Goal: Task Accomplishment & Management: Complete application form

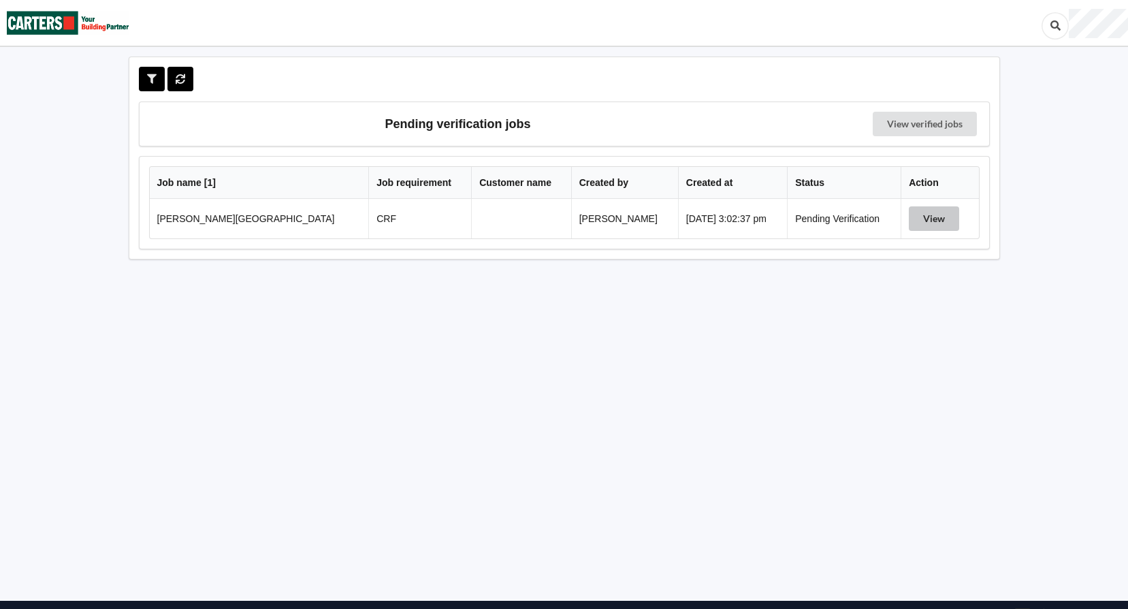
click at [924, 222] on button "View" at bounding box center [934, 218] width 50 height 25
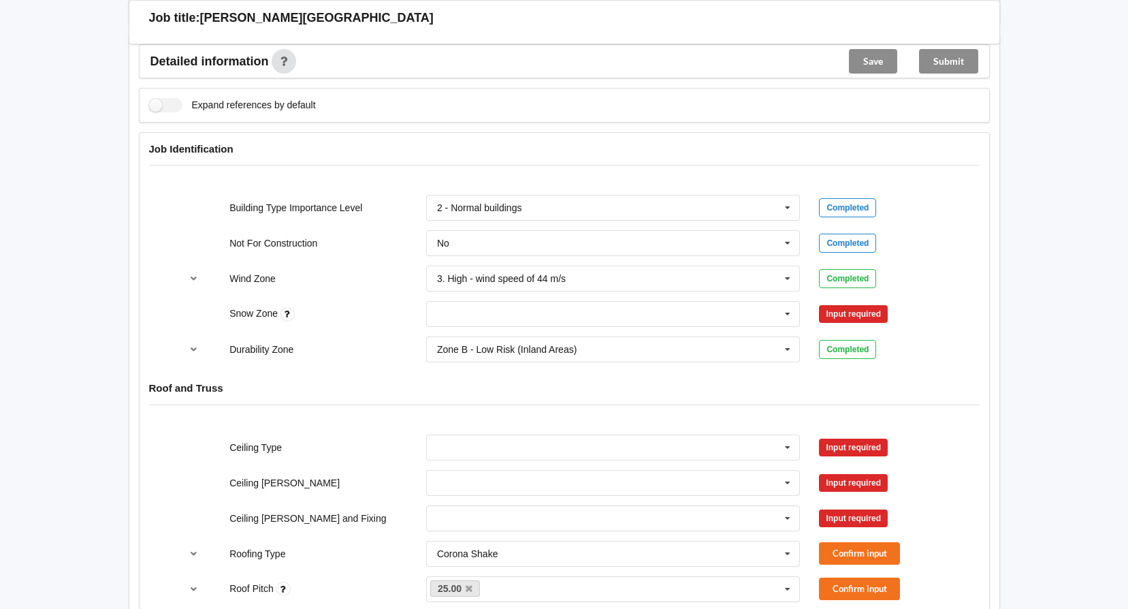
scroll to position [545, 0]
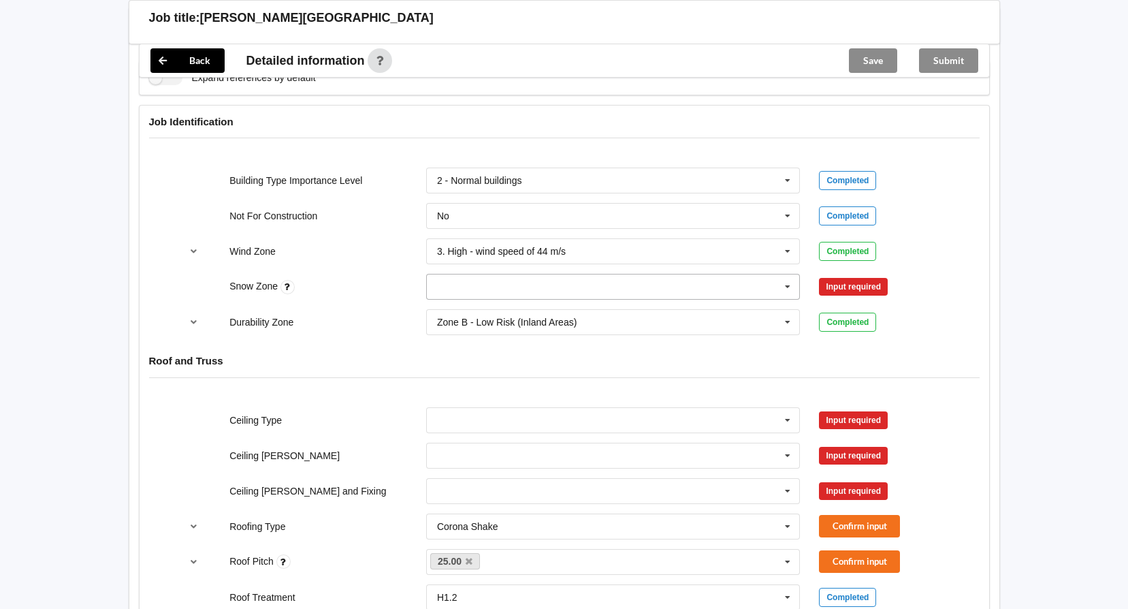
click at [791, 284] on icon at bounding box center [787, 286] width 20 height 25
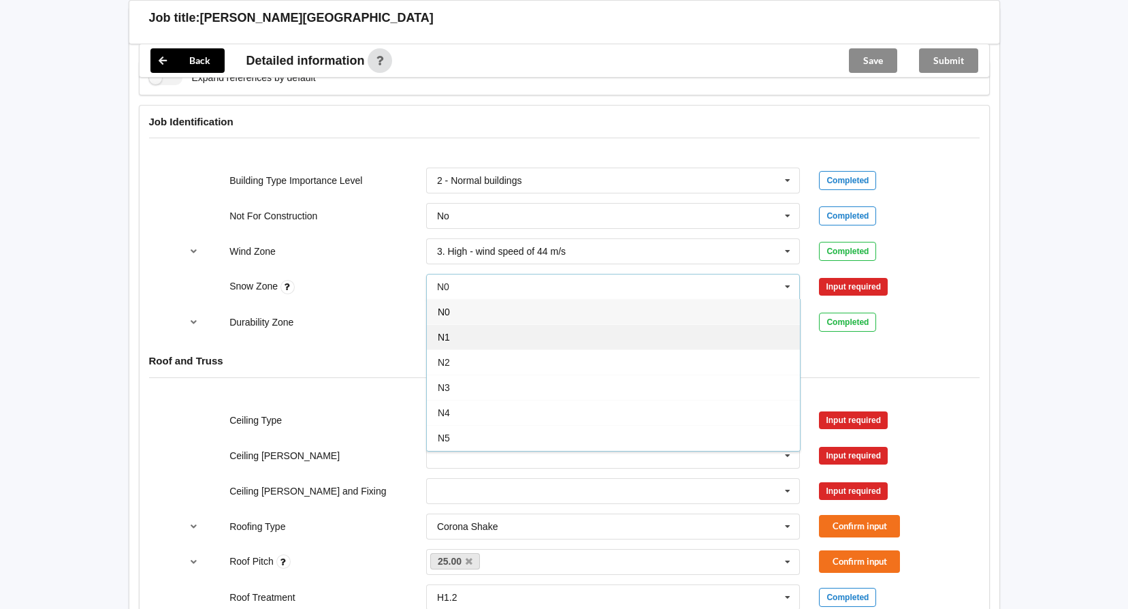
click at [500, 330] on div "N1" at bounding box center [613, 336] width 373 height 25
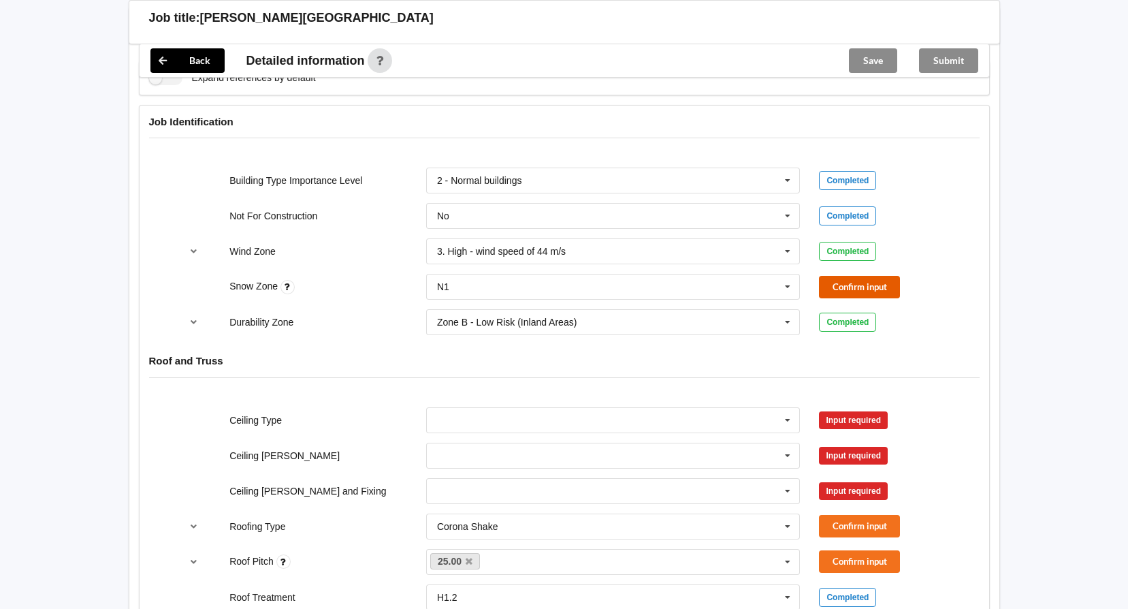
click at [849, 290] on button "Confirm input" at bounding box center [859, 287] width 81 height 22
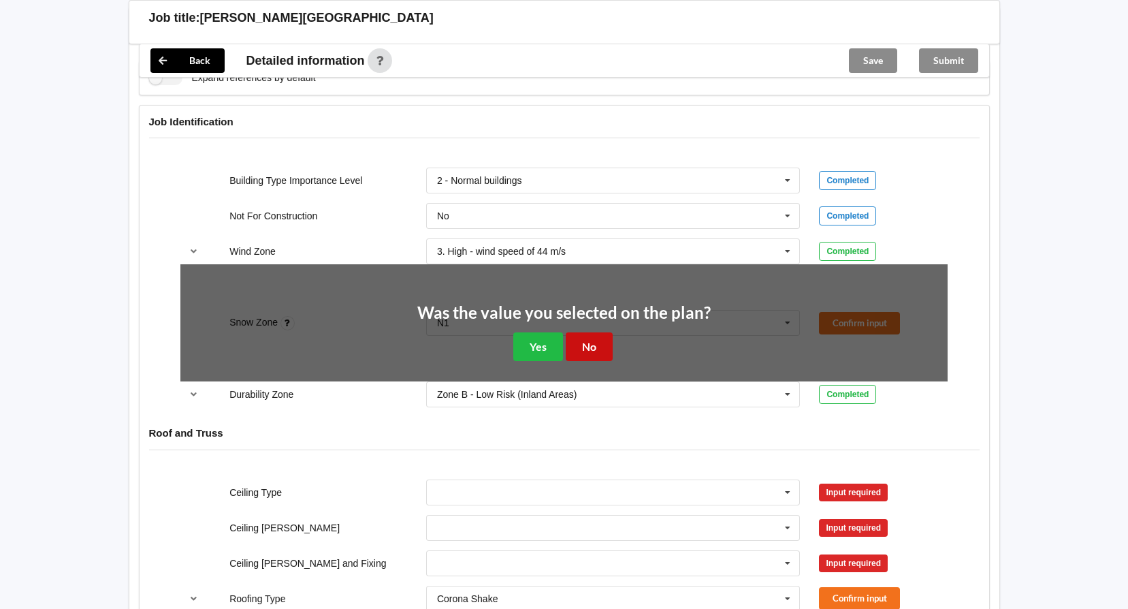
click at [593, 346] on button "No" at bounding box center [589, 346] width 47 height 28
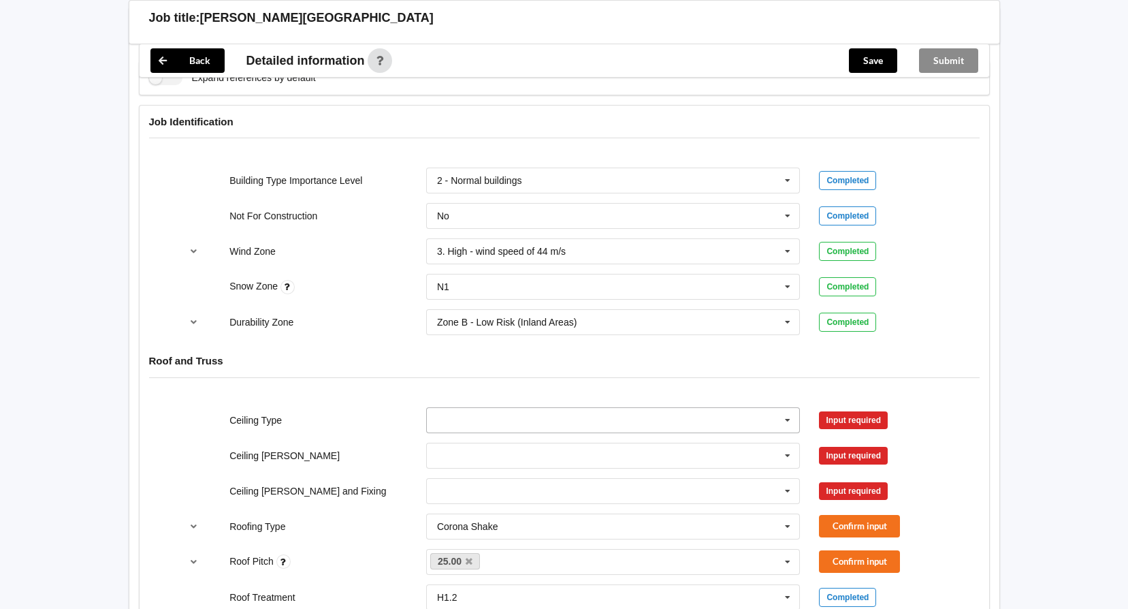
click at [785, 421] on icon at bounding box center [787, 420] width 20 height 25
click at [485, 442] on div "10mm Gib" at bounding box center [613, 444] width 373 height 25
click at [791, 457] on icon at bounding box center [787, 455] width 20 height 25
click at [459, 481] on span "400mm" at bounding box center [454, 480] width 32 height 11
click at [784, 487] on icon at bounding box center [787, 491] width 20 height 25
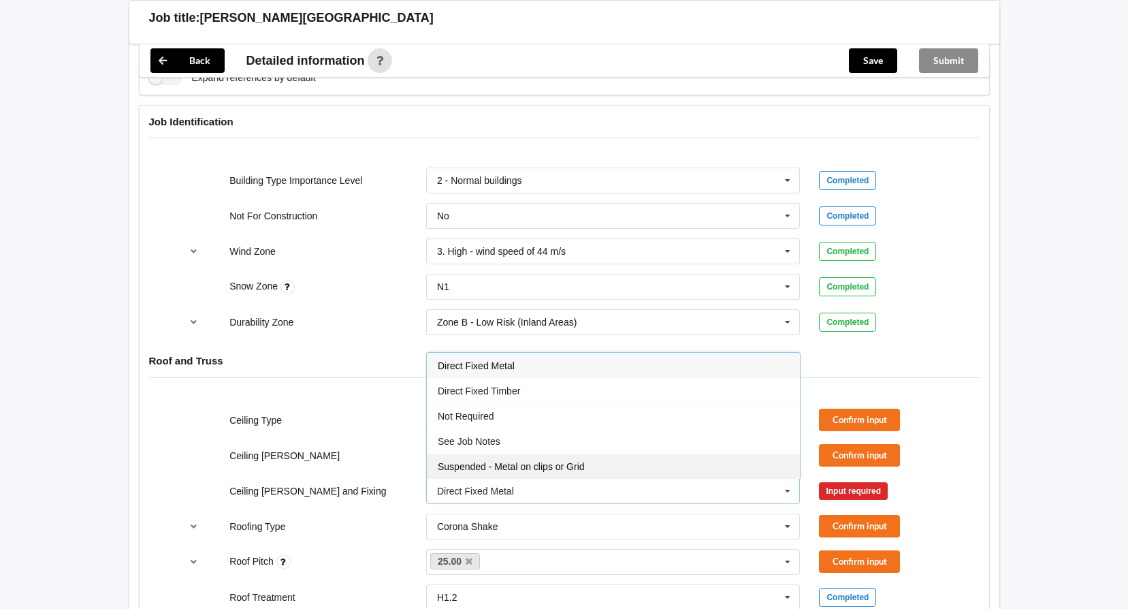
click at [507, 472] on div "Suspended - Metal on clips or Grid" at bounding box center [613, 465] width 373 height 25
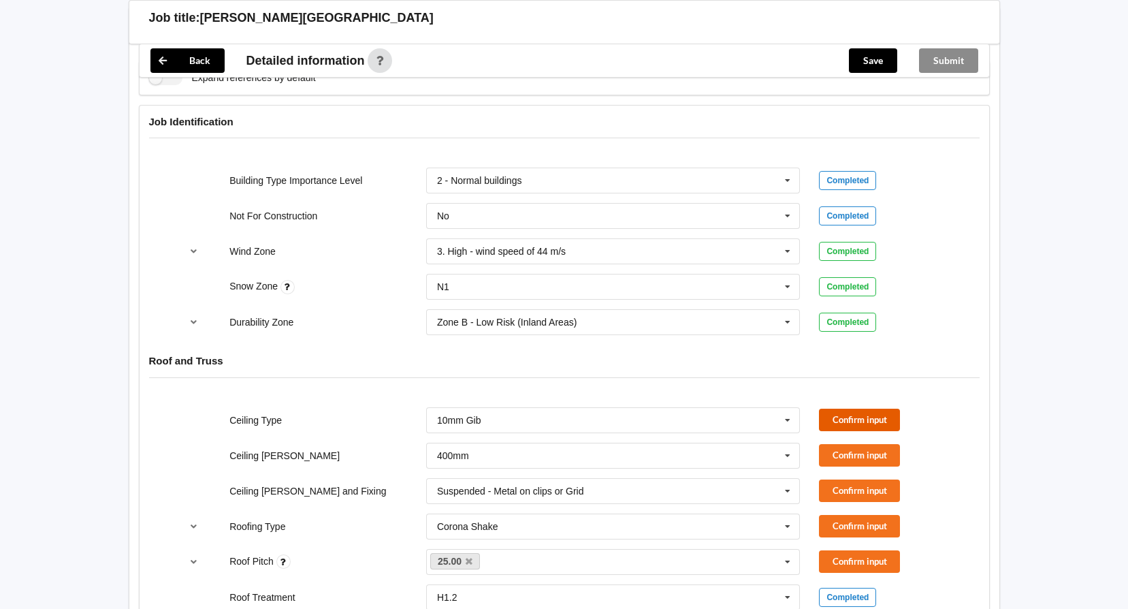
click at [851, 417] on button "Confirm input" at bounding box center [859, 419] width 81 height 22
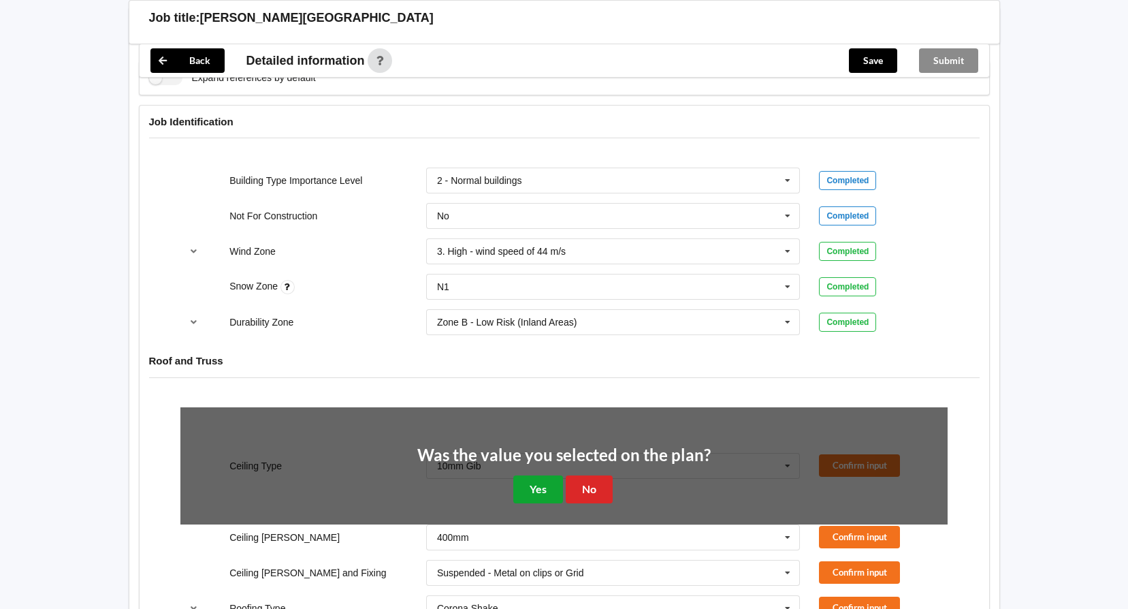
click at [537, 485] on button "Yes" at bounding box center [538, 489] width 50 height 28
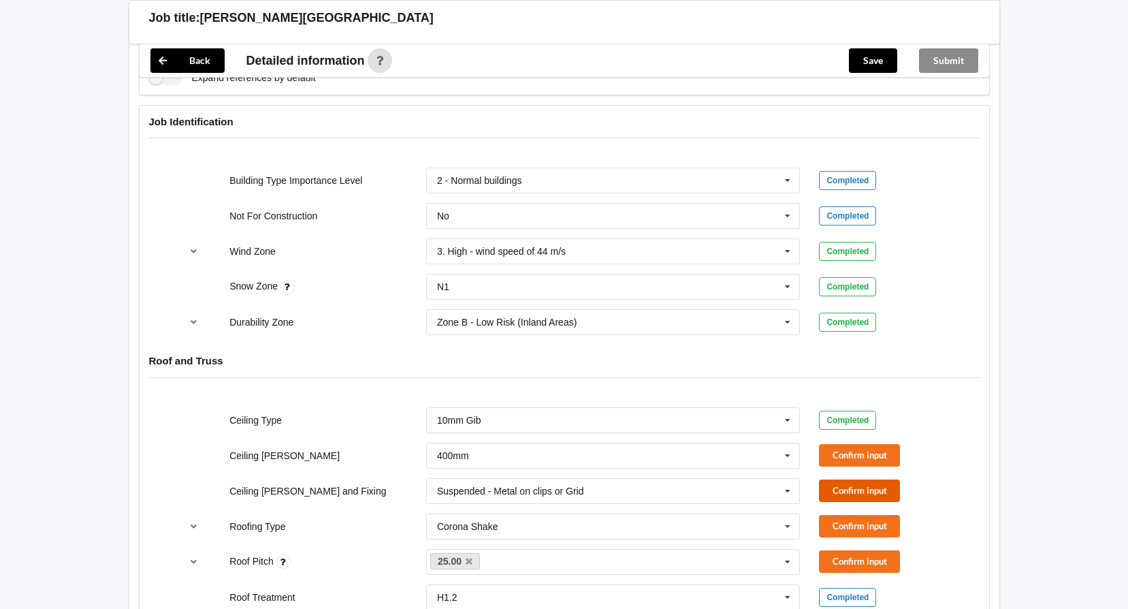
click at [834, 481] on button "Confirm input" at bounding box center [859, 490] width 81 height 22
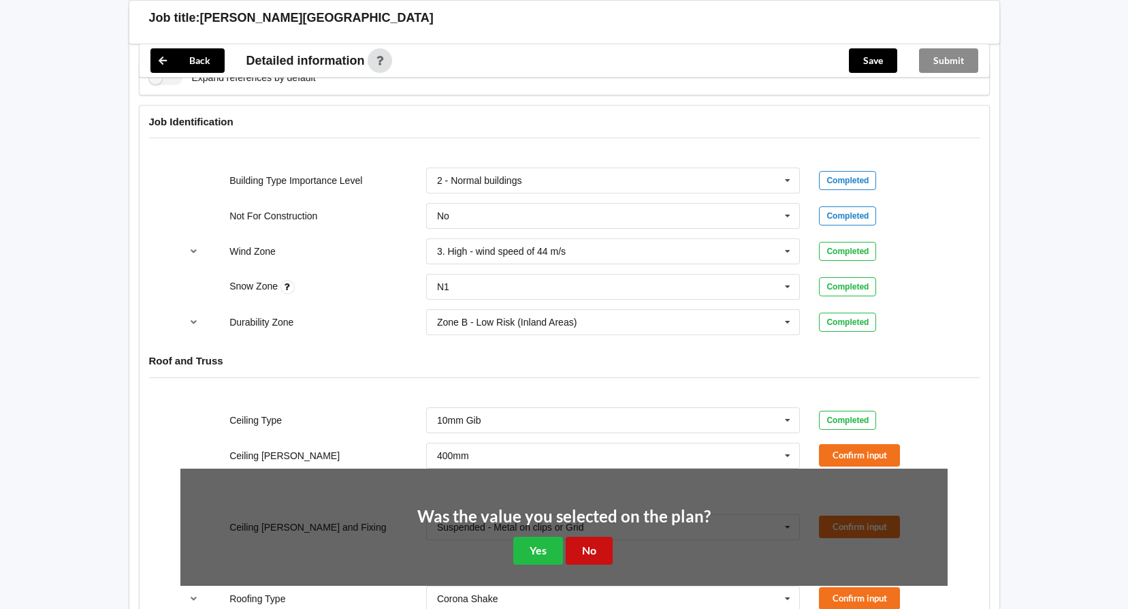
click at [579, 548] on button "No" at bounding box center [589, 550] width 47 height 28
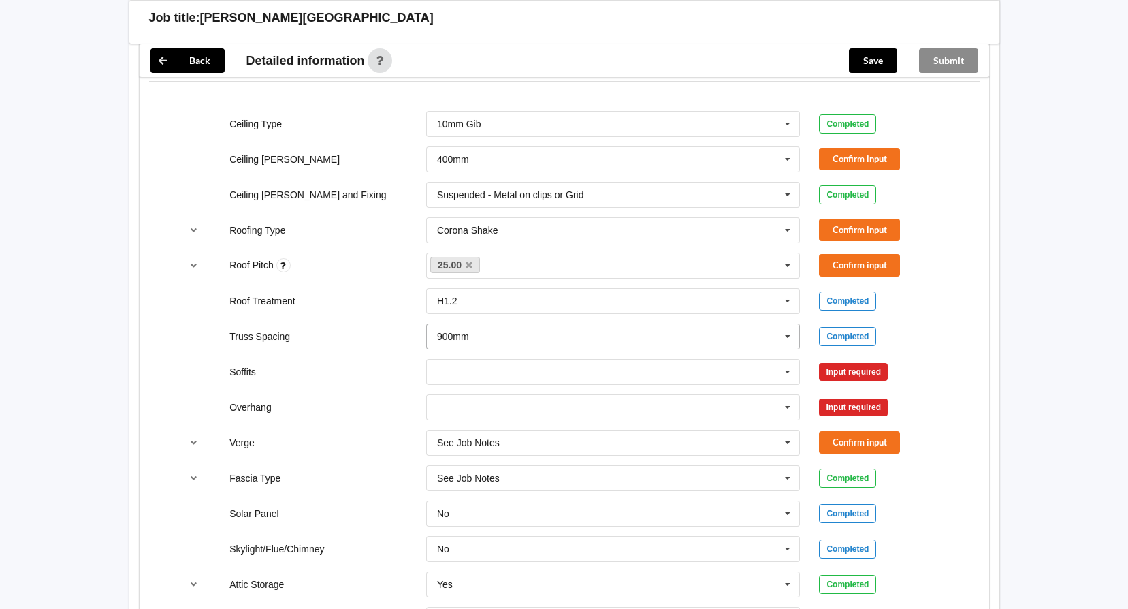
scroll to position [817, 0]
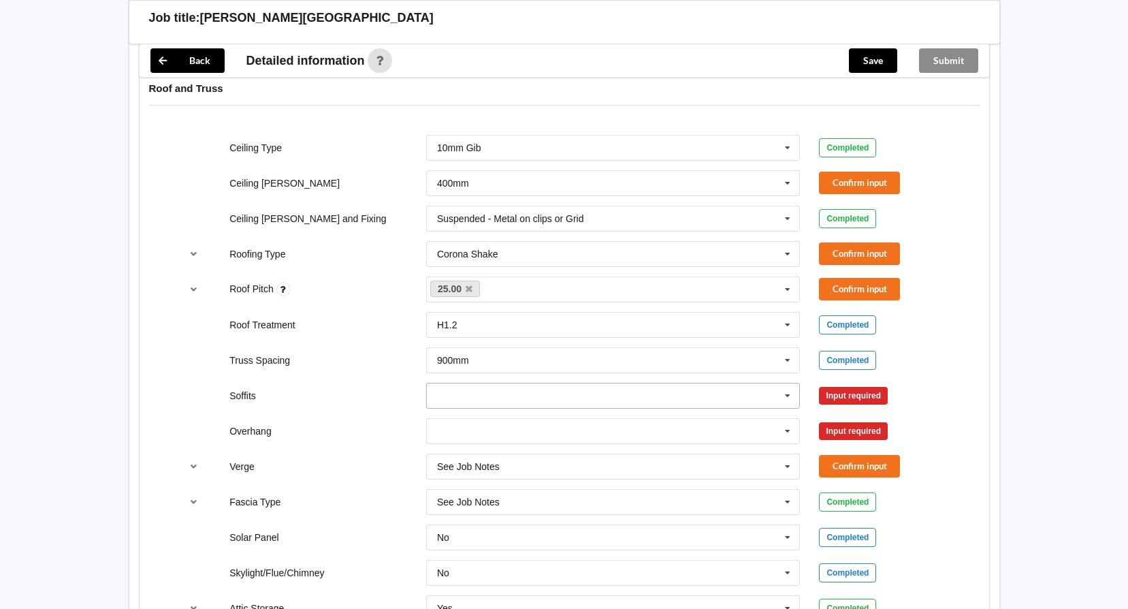
click at [788, 394] on icon at bounding box center [787, 395] width 20 height 25
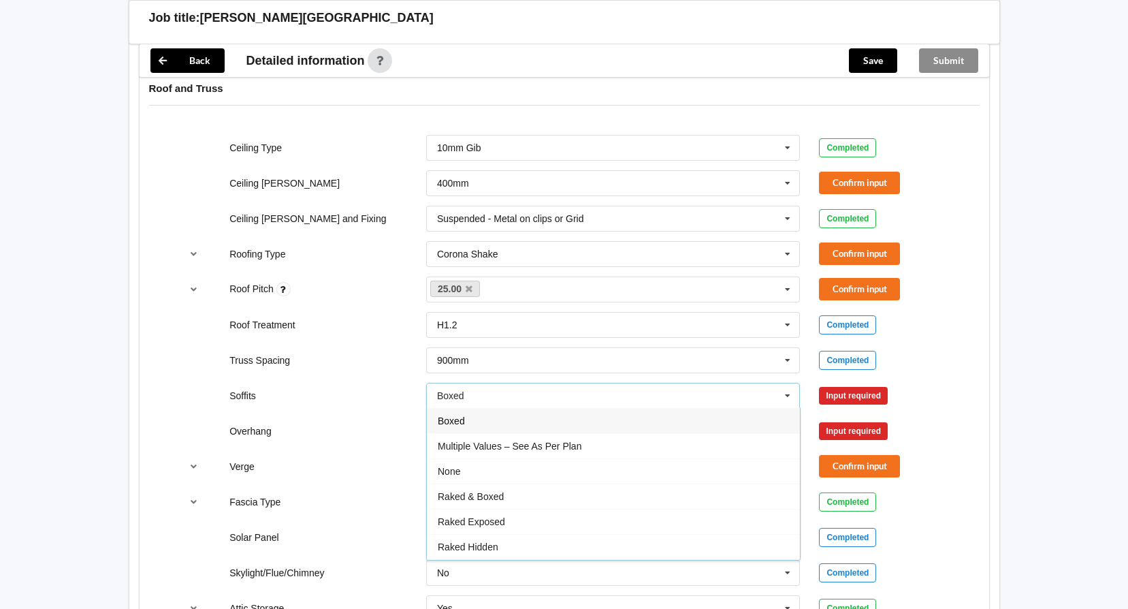
click at [453, 423] on span "Boxed" at bounding box center [451, 420] width 27 height 11
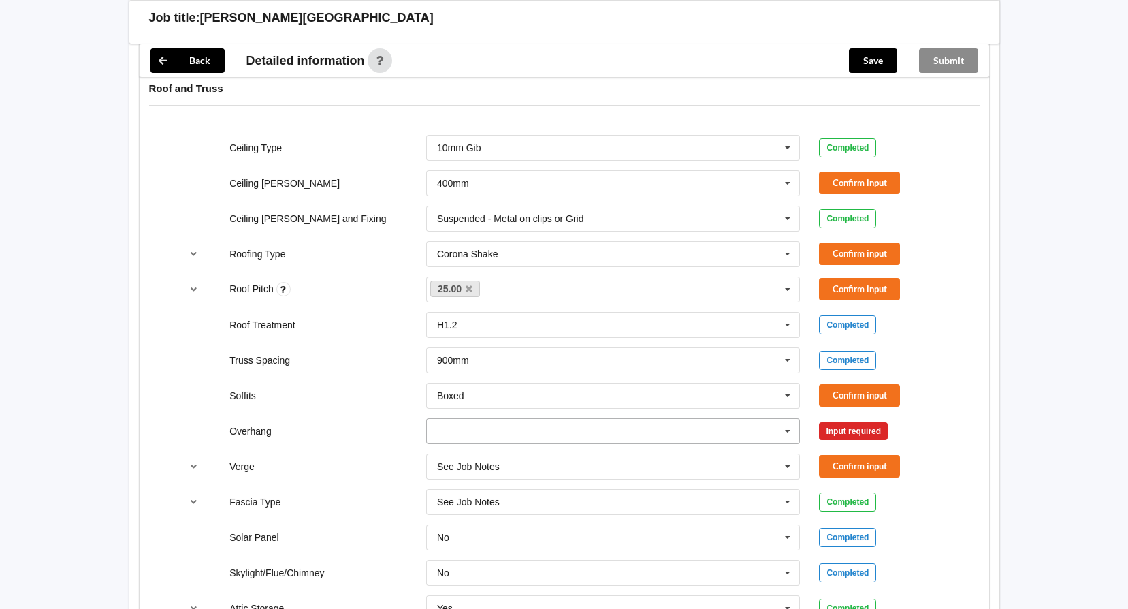
click at [781, 437] on icon at bounding box center [787, 431] width 20 height 25
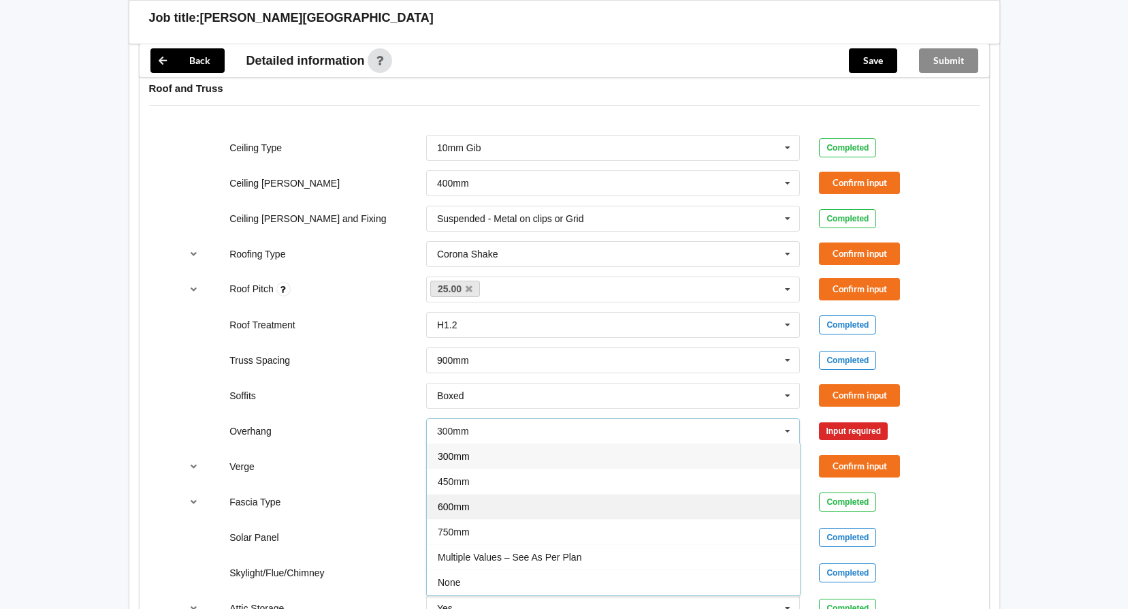
click at [453, 506] on span "600mm" at bounding box center [454, 506] width 32 height 11
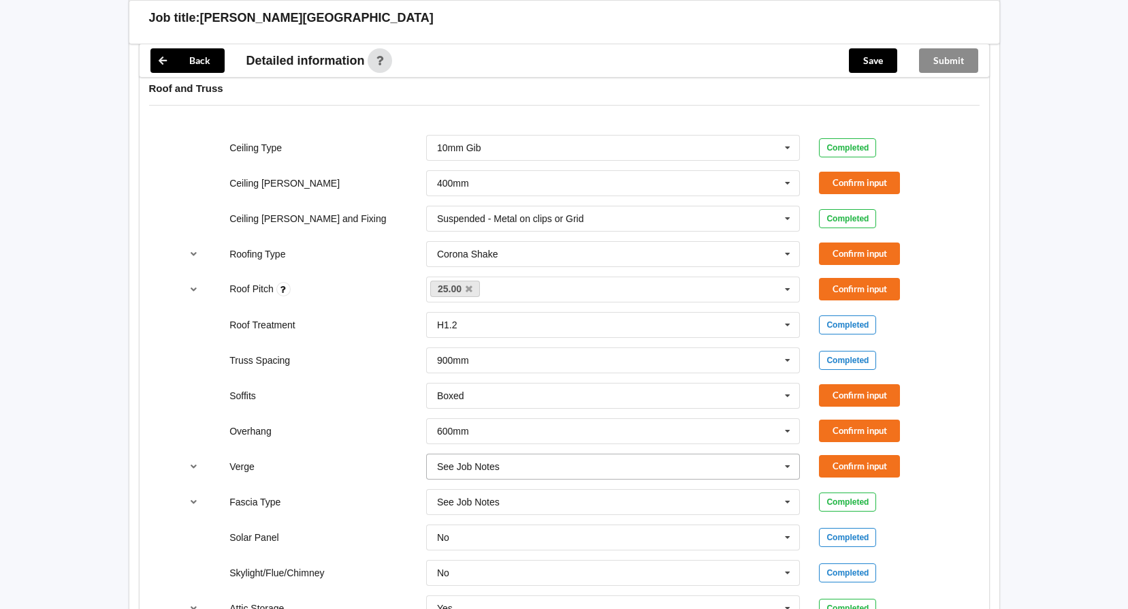
click at [788, 460] on icon at bounding box center [787, 466] width 20 height 25
click at [374, 398] on div "Soffits" at bounding box center [318, 396] width 197 height 14
click at [784, 433] on icon at bounding box center [787, 431] width 20 height 25
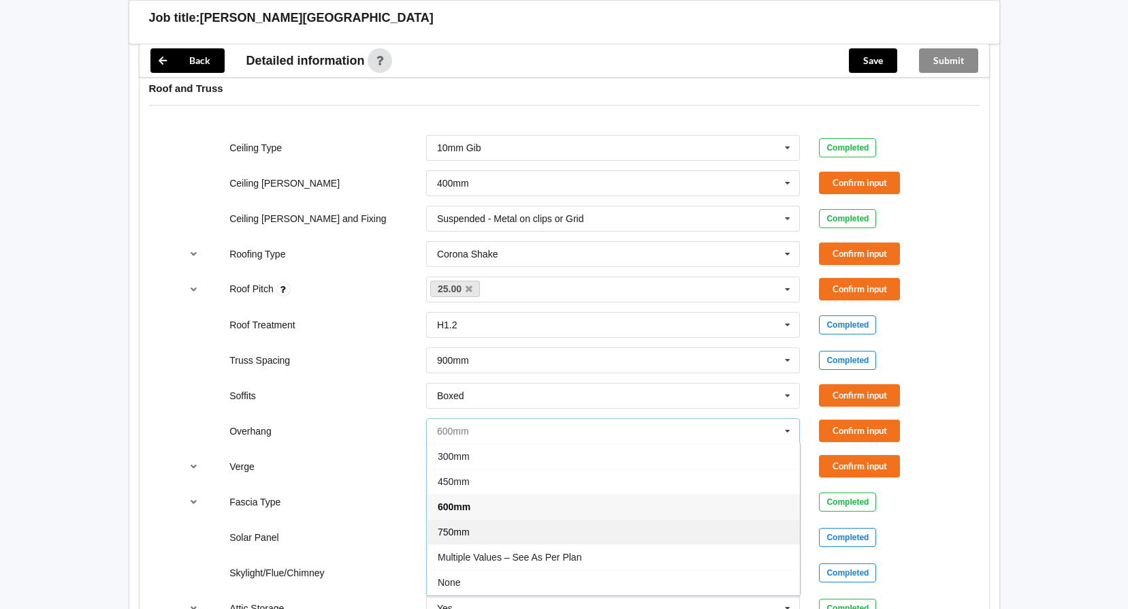
scroll to position [25, 0]
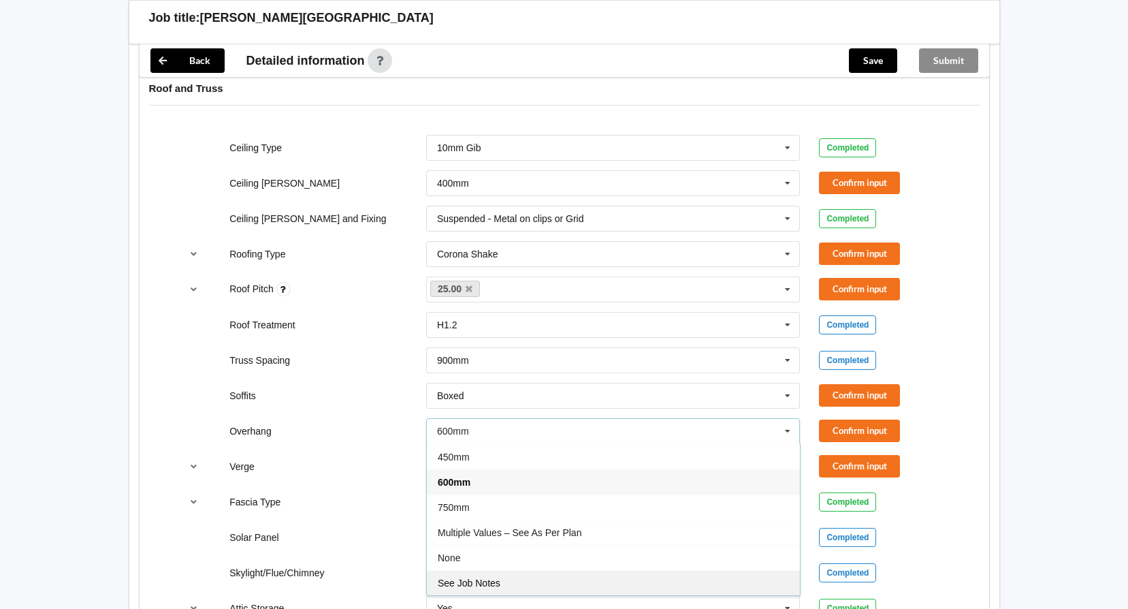
click at [477, 582] on span "See Job Notes" at bounding box center [469, 582] width 63 height 11
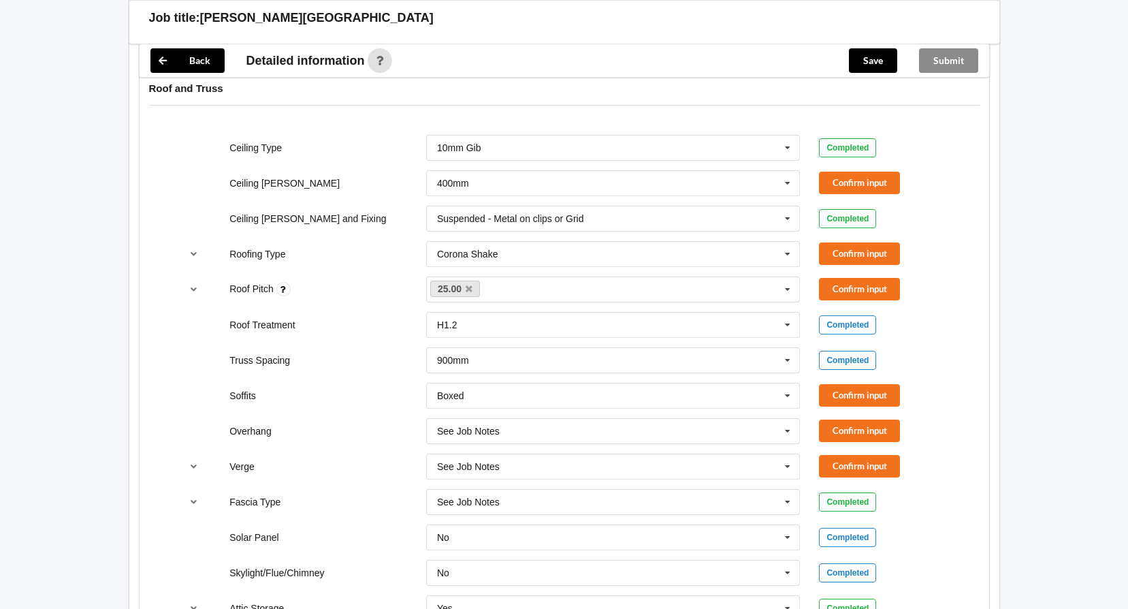
scroll to position [1154, 0]
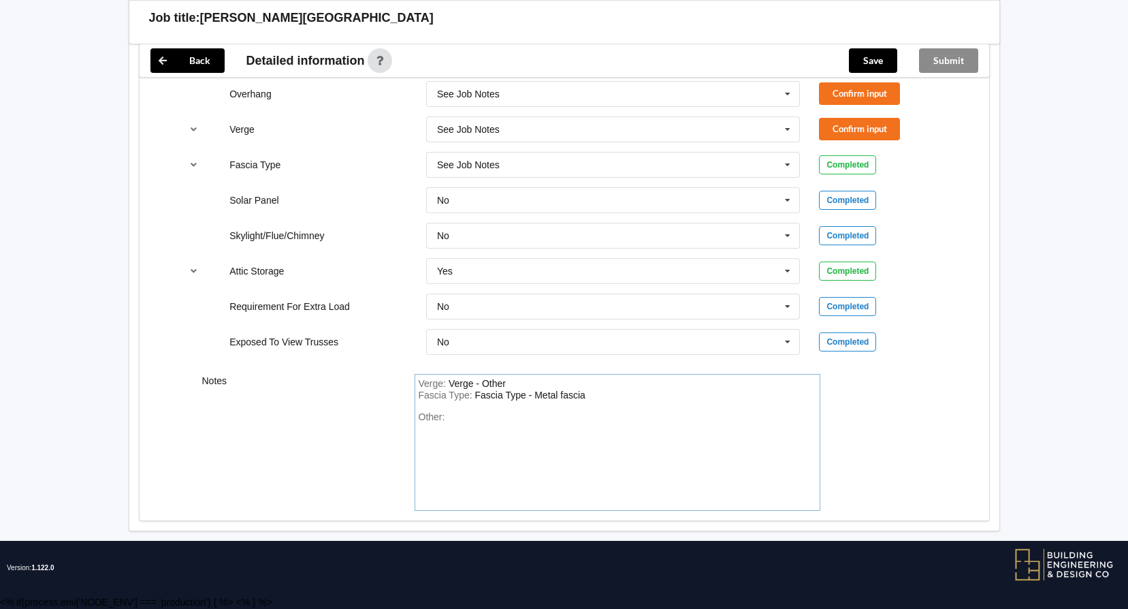
click at [517, 379] on div "Verge : Verge - Other" at bounding box center [618, 384] width 398 height 12
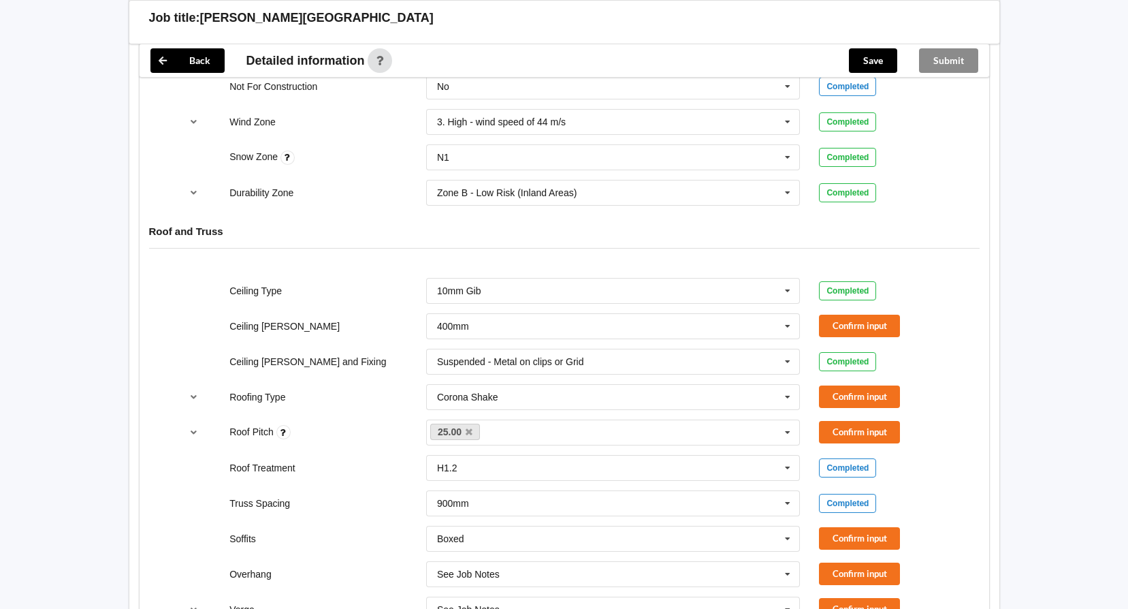
scroll to position [541, 0]
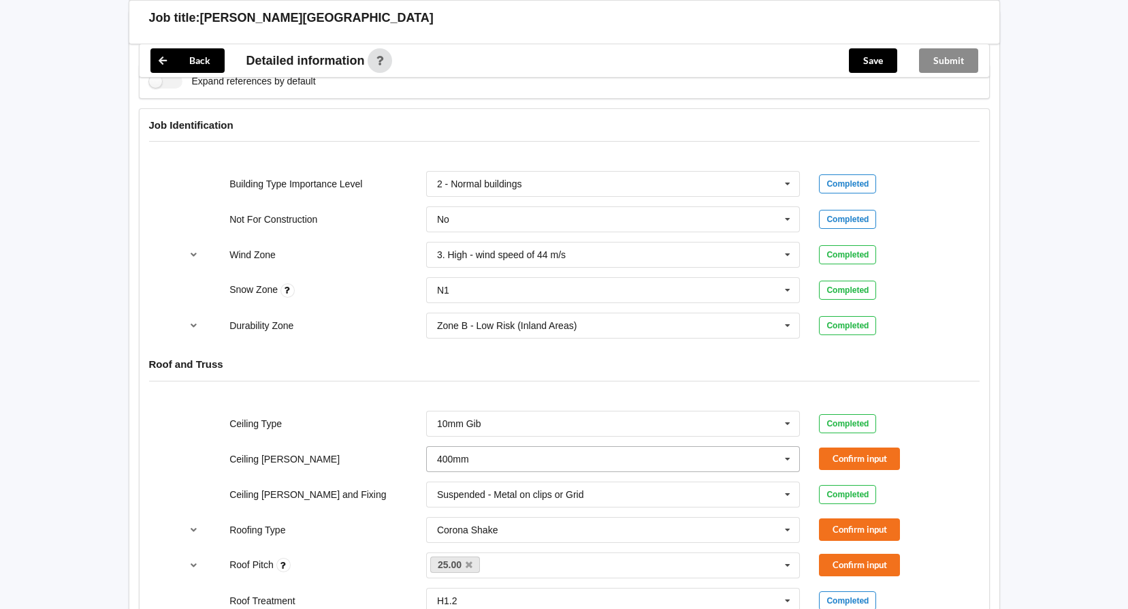
click at [785, 453] on icon at bounding box center [787, 459] width 20 height 25
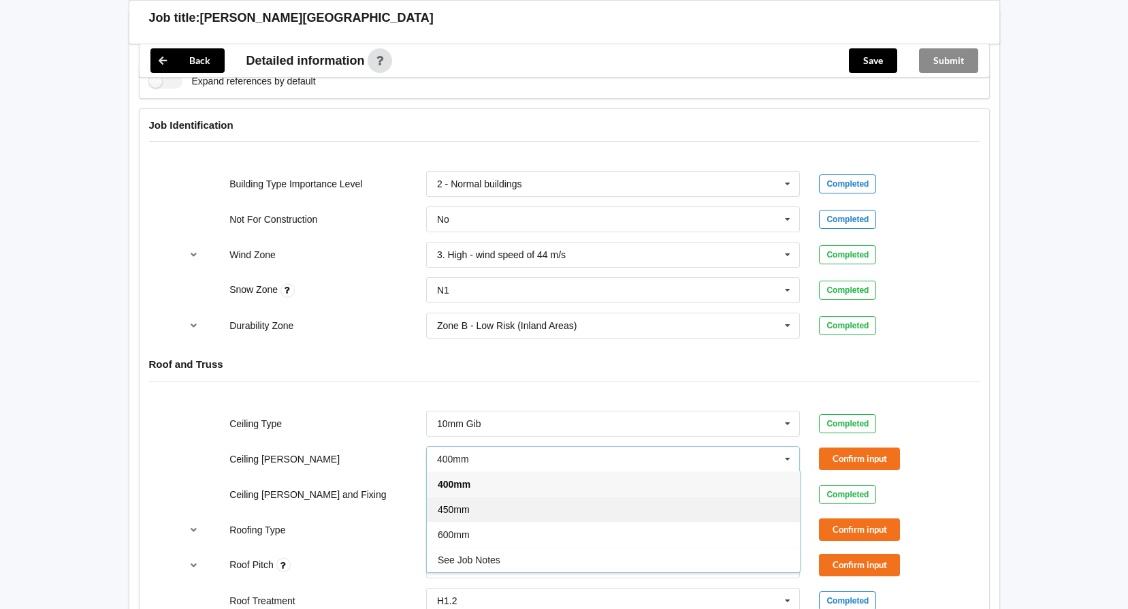
click at [461, 507] on span "450mm" at bounding box center [454, 509] width 32 height 11
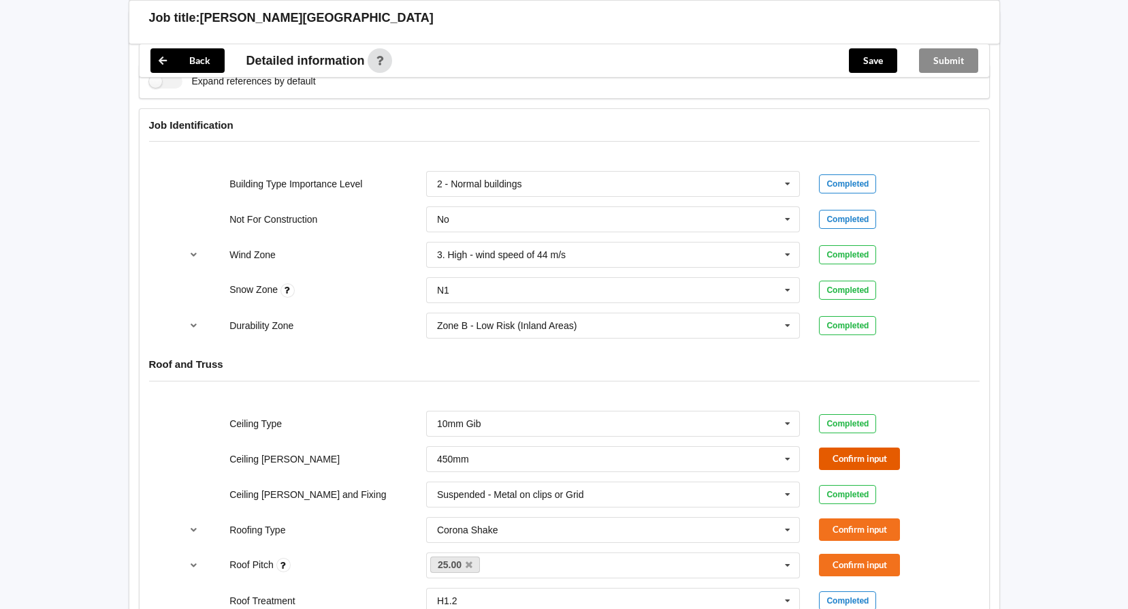
click at [846, 461] on button "Confirm input" at bounding box center [859, 458] width 81 height 22
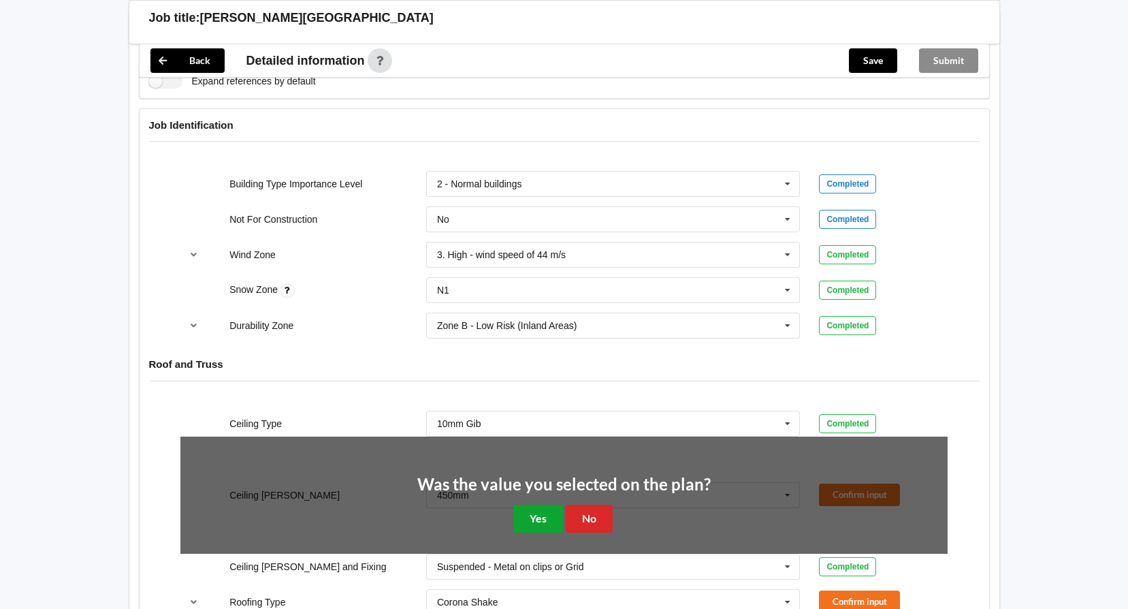
click at [542, 509] on button "Yes" at bounding box center [538, 518] width 50 height 28
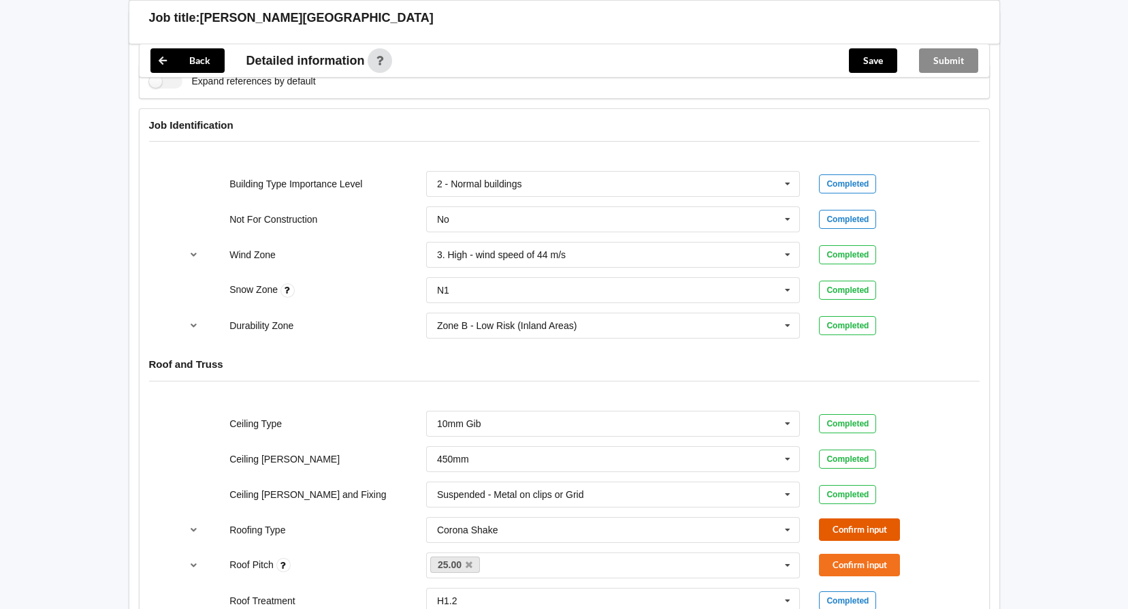
click at [843, 535] on button "Confirm input" at bounding box center [859, 529] width 81 height 22
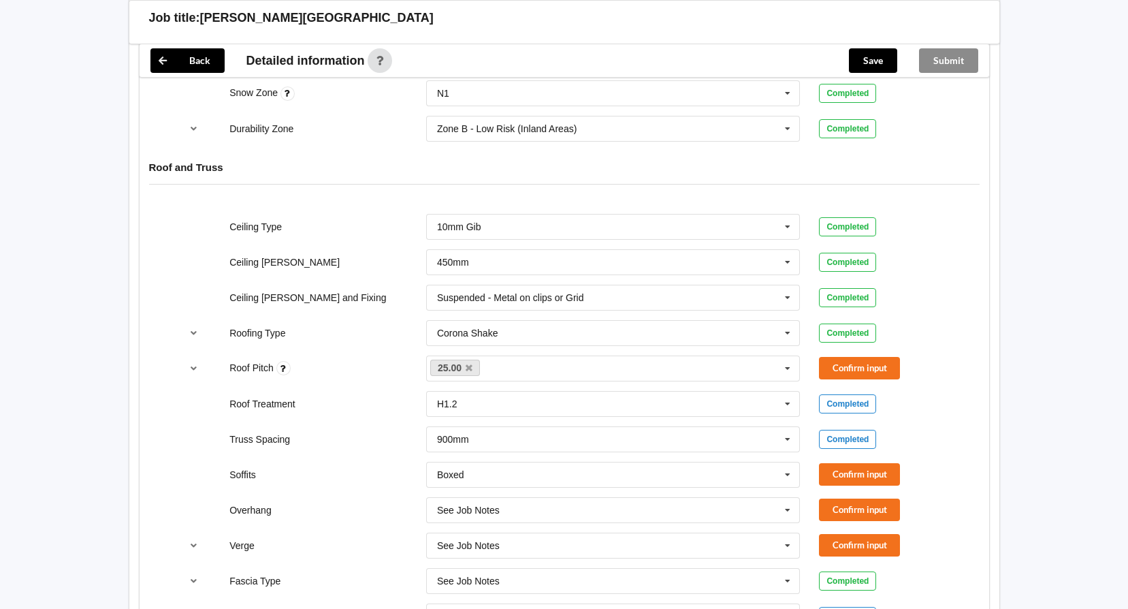
scroll to position [745, 0]
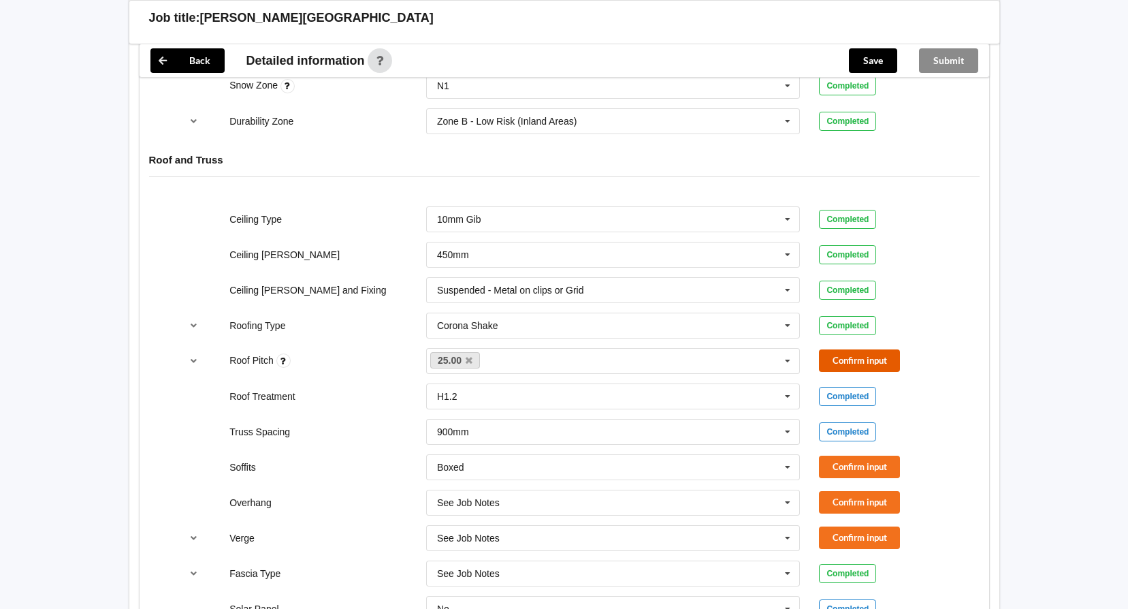
click at [851, 364] on button "Confirm input" at bounding box center [859, 360] width 81 height 22
click at [851, 464] on button "Confirm input" at bounding box center [859, 466] width 81 height 22
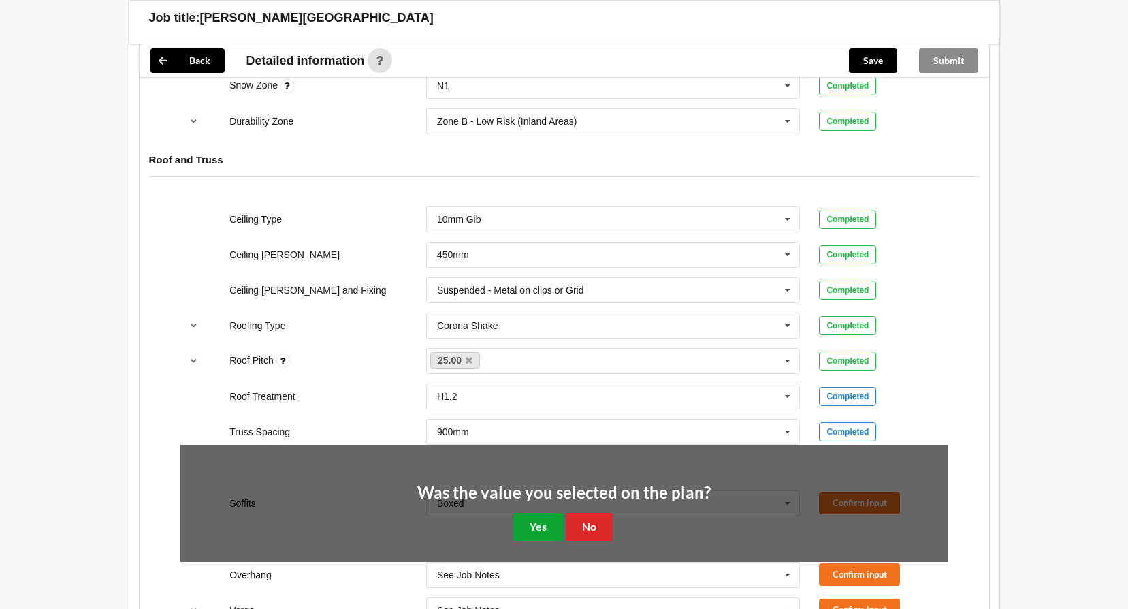
click at [533, 532] on button "Yes" at bounding box center [538, 527] width 50 height 28
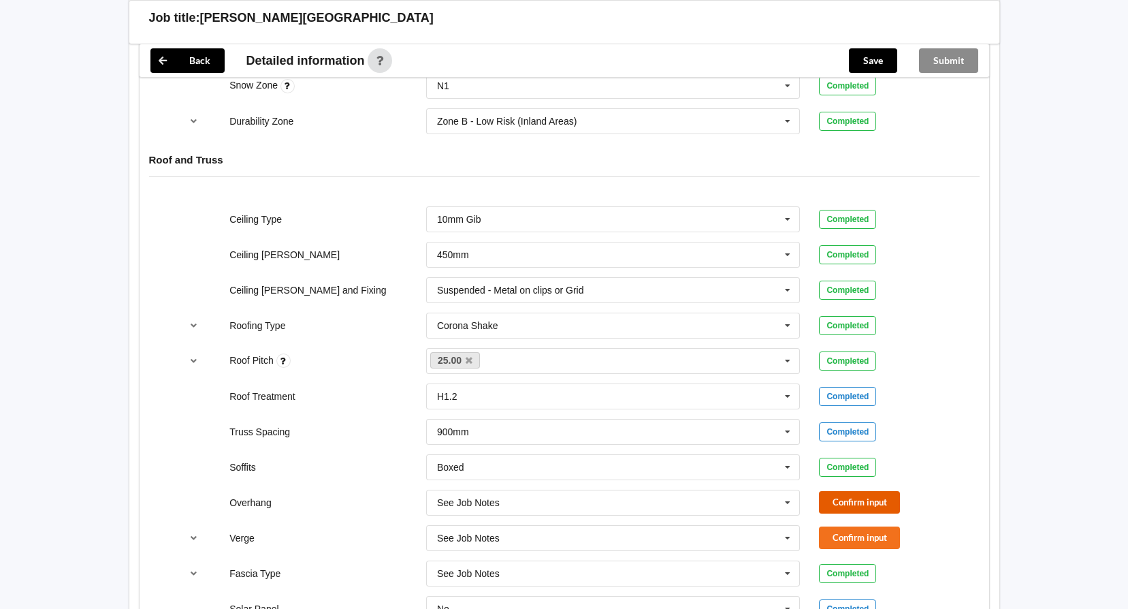
click at [844, 498] on button "Confirm input" at bounding box center [859, 502] width 81 height 22
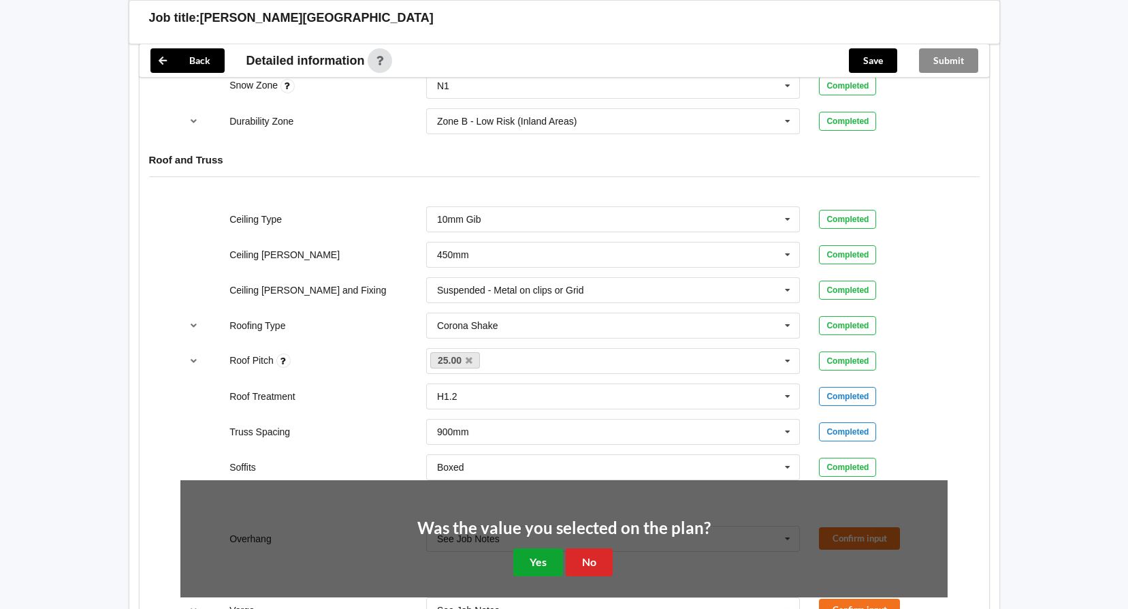
click at [556, 560] on button "Yes" at bounding box center [538, 562] width 50 height 28
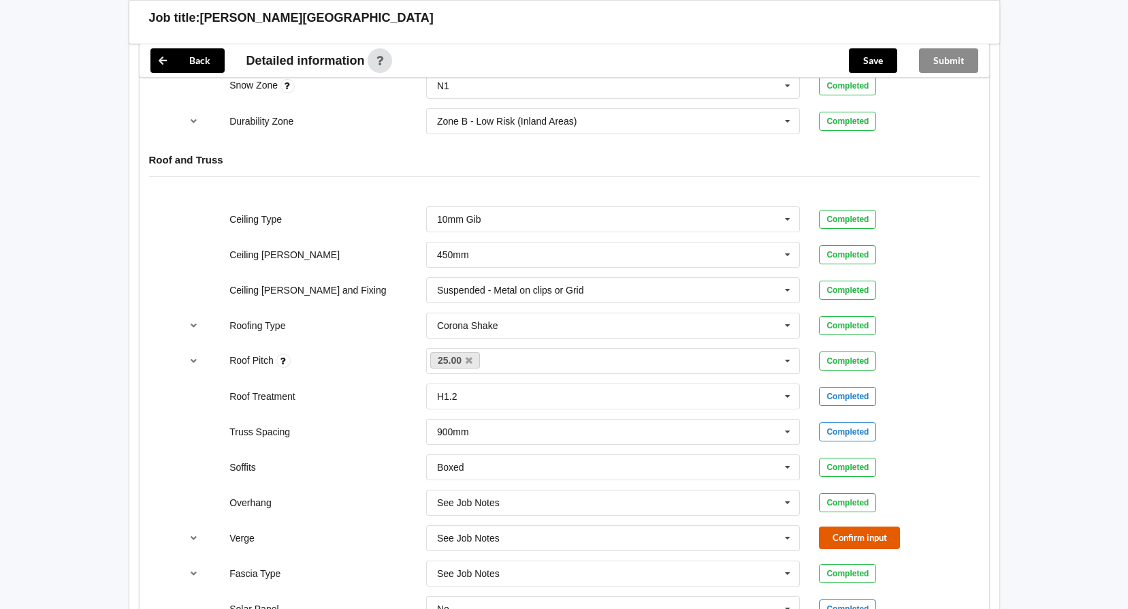
click at [864, 534] on button "Confirm input" at bounding box center [859, 537] width 81 height 22
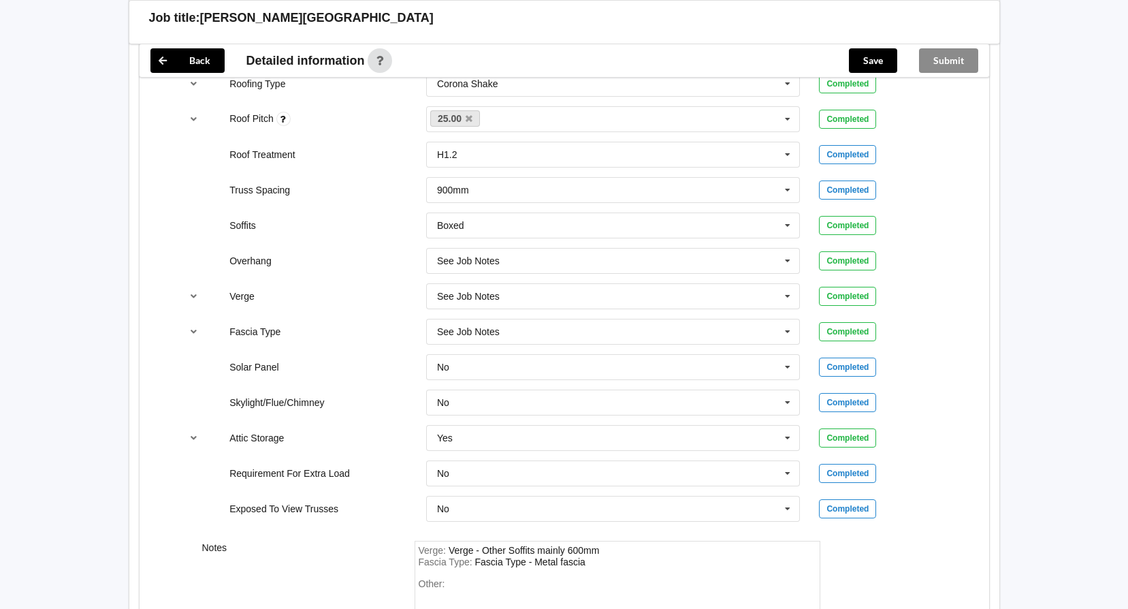
scroll to position [1086, 0]
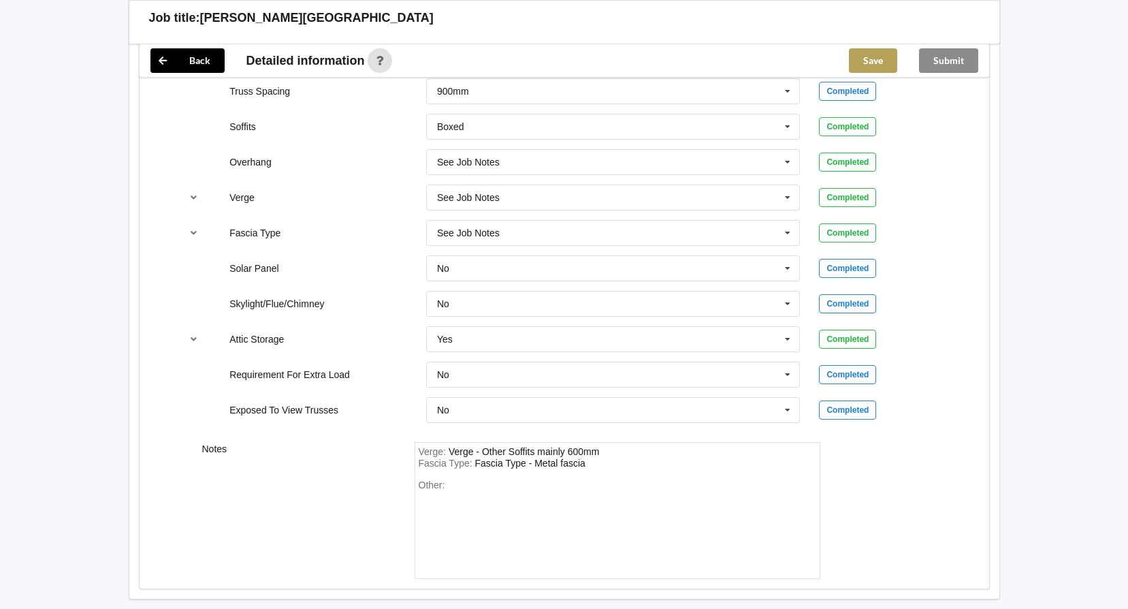
click at [869, 64] on button "Save" at bounding box center [873, 60] width 48 height 25
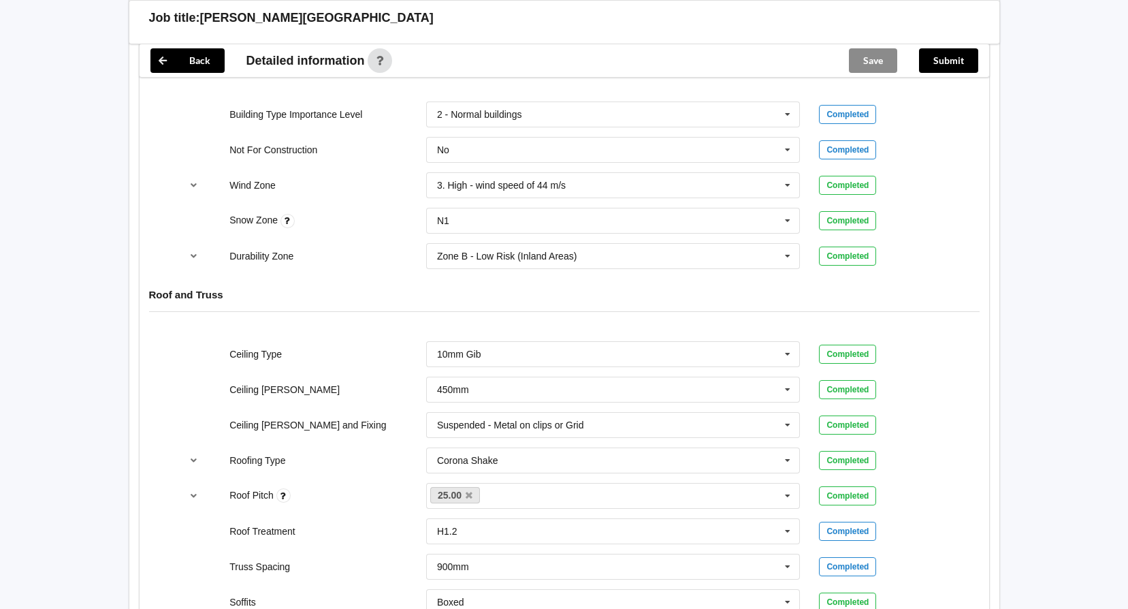
scroll to position [410, 0]
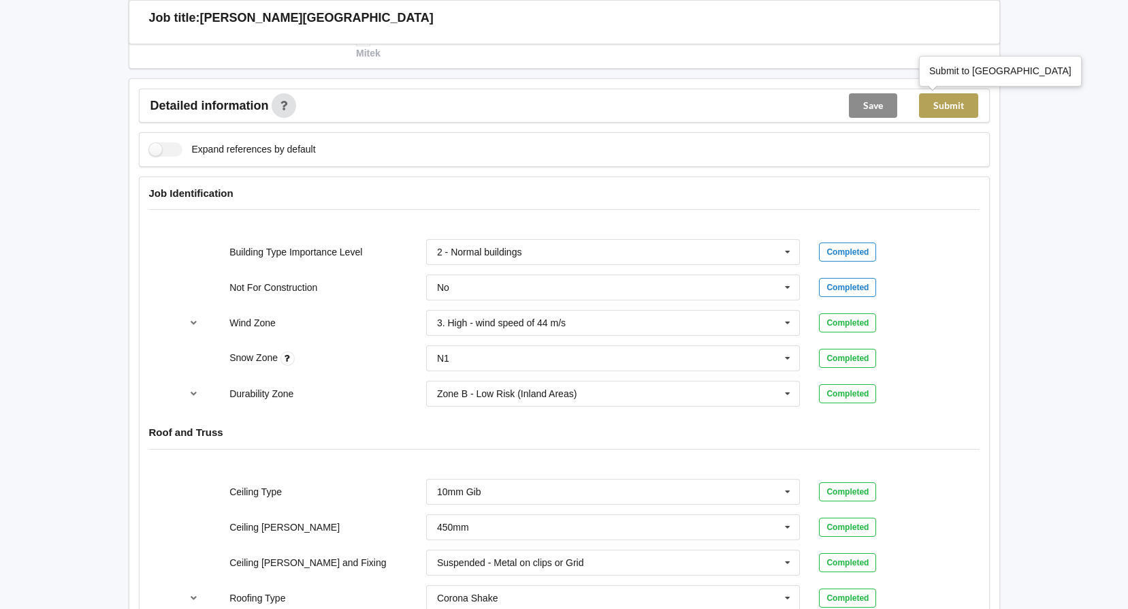
click at [931, 108] on button "Submit" at bounding box center [948, 105] width 59 height 25
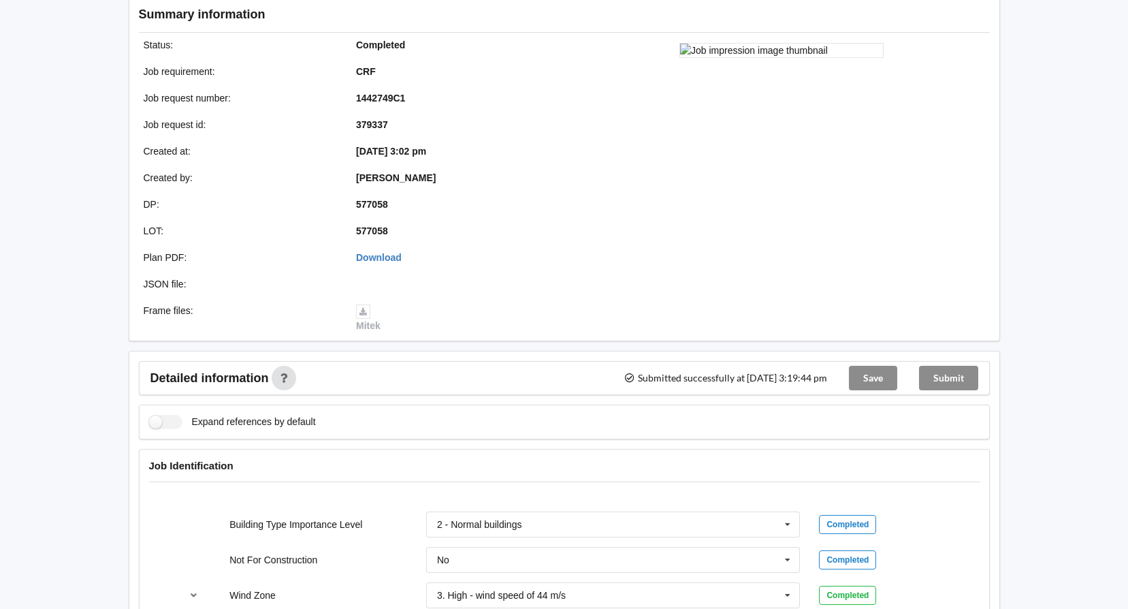
scroll to position [0, 0]
